Goal: Book appointment/travel/reservation

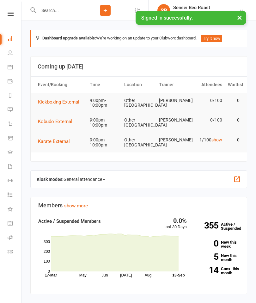
click at [14, 69] on link "Calendar" at bounding box center [15, 68] width 14 height 14
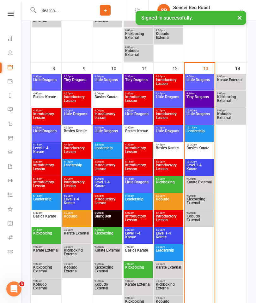
scroll to position [347, 0]
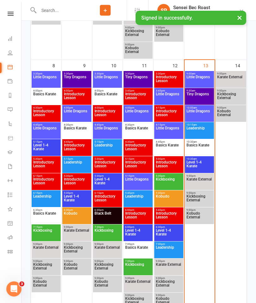
click at [204, 161] on span "Level 1-4 Karate" at bounding box center [199, 166] width 27 height 11
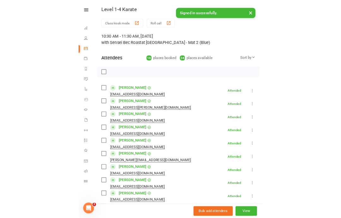
scroll to position [57, 0]
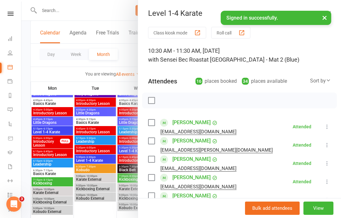
click at [256, 15] on button "×" at bounding box center [324, 18] width 11 height 14
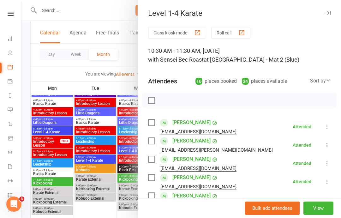
click at [256, 12] on icon "button" at bounding box center [327, 13] width 7 height 4
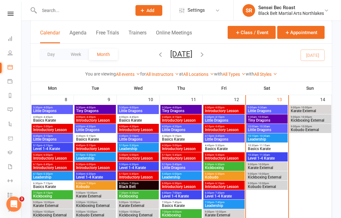
scroll to position [210, 0]
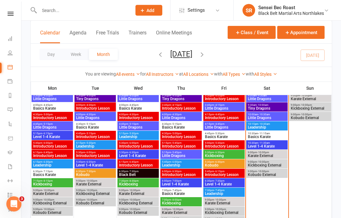
click at [256, 125] on span "- 10:30am" at bounding box center [265, 124] width 12 height 3
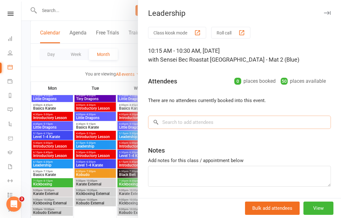
click at [206, 116] on input "search" at bounding box center [239, 122] width 183 height 13
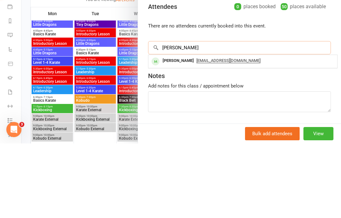
type input "[PERSON_NAME]"
click at [186, 131] on div "[PERSON_NAME]" at bounding box center [178, 135] width 36 height 9
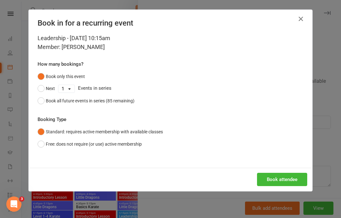
click at [256, 179] on button "Book attendee" at bounding box center [282, 179] width 50 height 13
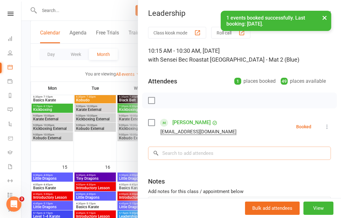
click at [193, 153] on input "search" at bounding box center [239, 153] width 183 height 13
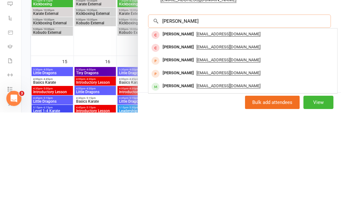
scroll to position [26, 0]
type input "[PERSON_NAME]"
click at [195, 188] on div "[PERSON_NAME]" at bounding box center [178, 192] width 36 height 9
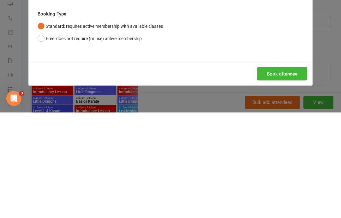
scroll to position [391, 0]
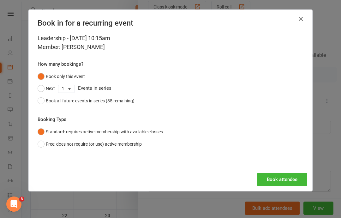
click at [256, 175] on button "Book attendee" at bounding box center [282, 179] width 50 height 13
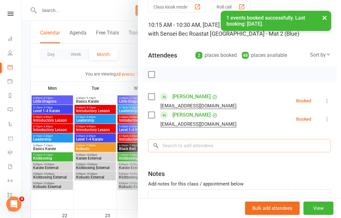
click at [193, 148] on input "search" at bounding box center [239, 145] width 183 height 13
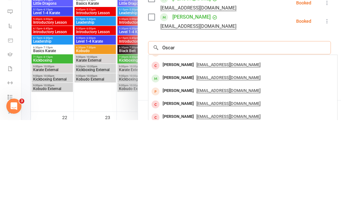
scroll to position [35, 0]
type input "Oscar"
click at [190, 171] on div "[PERSON_NAME]" at bounding box center [178, 175] width 36 height 9
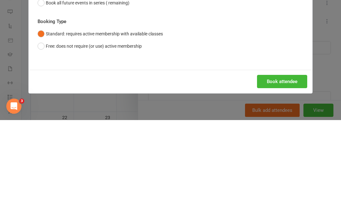
scroll to position [489, 0]
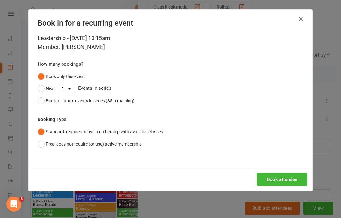
click at [256, 178] on button "Book attendee" at bounding box center [282, 179] width 50 height 13
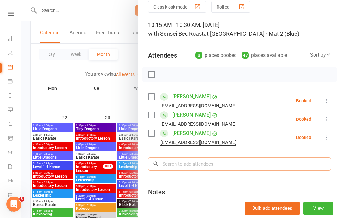
click at [200, 158] on input "search" at bounding box center [239, 163] width 183 height 13
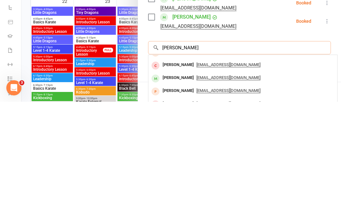
scroll to position [0, 0]
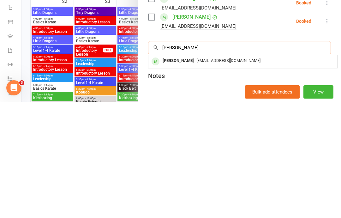
type input "[PERSON_NAME]"
click at [188, 173] on div "[PERSON_NAME]" at bounding box center [178, 177] width 36 height 9
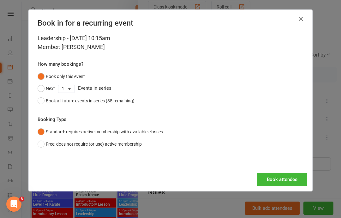
click at [256, 181] on button "Book attendee" at bounding box center [282, 179] width 50 height 13
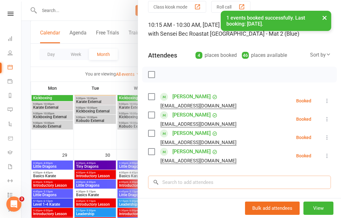
click at [190, 188] on input "search" at bounding box center [239, 182] width 183 height 13
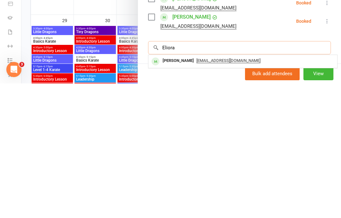
type input "Eliora"
click at [186, 191] on div "[PERSON_NAME]" at bounding box center [178, 195] width 36 height 9
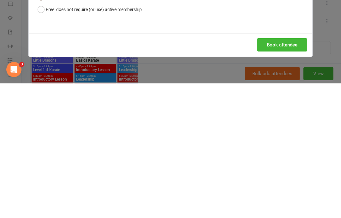
scroll to position [740, 0]
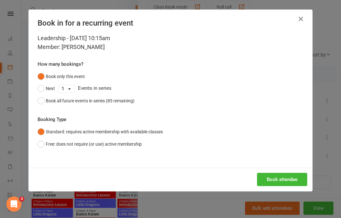
click at [256, 175] on button "Book attendee" at bounding box center [282, 179] width 50 height 13
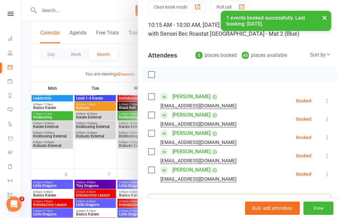
click at [194, 199] on input "search" at bounding box center [239, 200] width 183 height 13
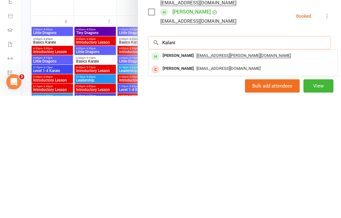
scroll to position [64, 0]
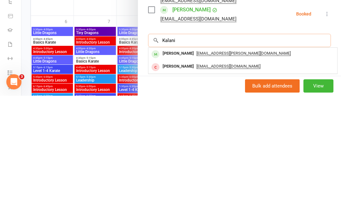
type input "Kalani"
click at [186, 171] on div "[PERSON_NAME]" at bounding box center [178, 175] width 36 height 9
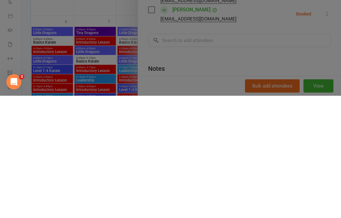
scroll to position [843, 0]
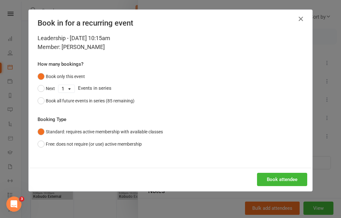
click at [256, 177] on button "Book attendee" at bounding box center [282, 179] width 50 height 13
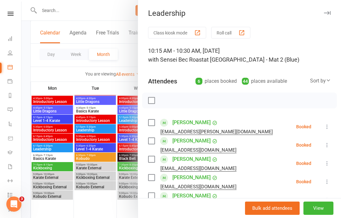
scroll to position [0, 0]
click at [256, 16] on button "button" at bounding box center [328, 13] width 8 height 8
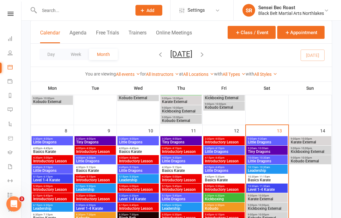
scroll to position [167, 0]
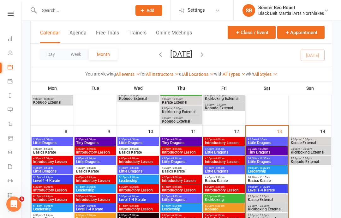
click at [256, 190] on span "Level 1-4 Karate" at bounding box center [267, 190] width 39 height 4
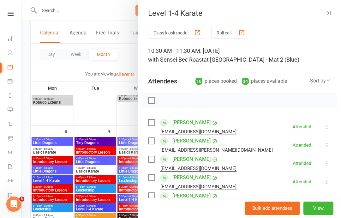
scroll to position [0, 0]
click at [256, 12] on icon "button" at bounding box center [327, 13] width 7 height 4
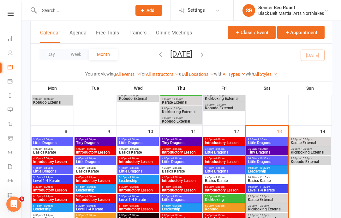
click at [256, 167] on span "- 10:30am" at bounding box center [265, 168] width 12 height 3
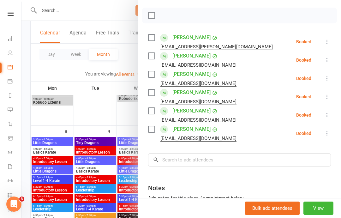
scroll to position [79, 0]
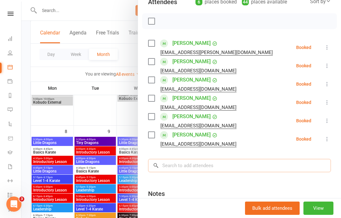
click at [193, 163] on input "search" at bounding box center [239, 165] width 183 height 13
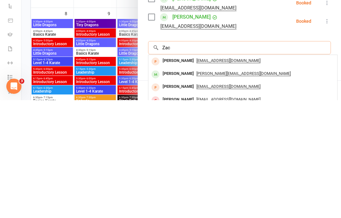
type input "Zac"
click at [184, 187] on div "[PERSON_NAME]" at bounding box center [178, 191] width 36 height 9
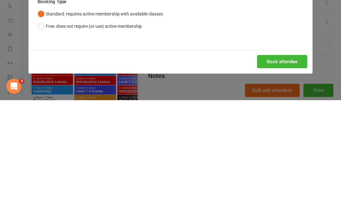
scroll to position [284, 0]
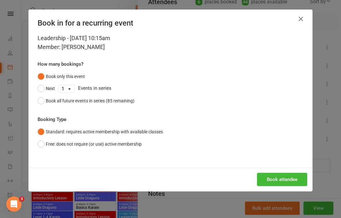
click at [256, 177] on button "Book attendee" at bounding box center [282, 179] width 50 height 13
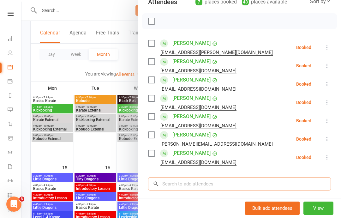
click at [189, 179] on input "search" at bounding box center [239, 183] width 183 height 13
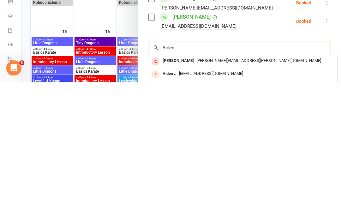
type input "Aiden"
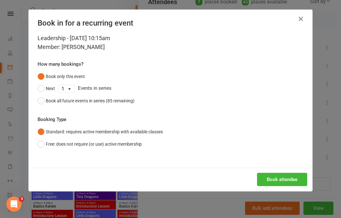
click at [256, 180] on button "Book attendee" at bounding box center [282, 179] width 50 height 13
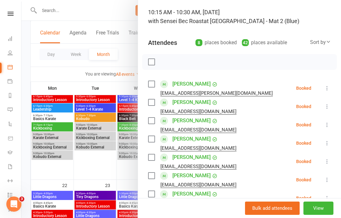
scroll to position [36, 0]
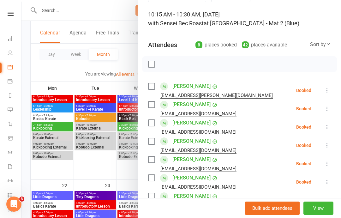
click at [150, 62] on label at bounding box center [151, 64] width 6 height 6
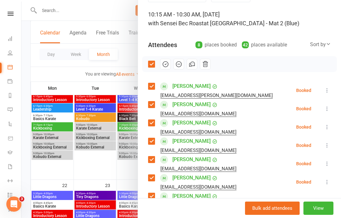
click at [164, 66] on icon "button" at bounding box center [165, 64] width 7 height 7
